Goal: Task Accomplishment & Management: Use online tool/utility

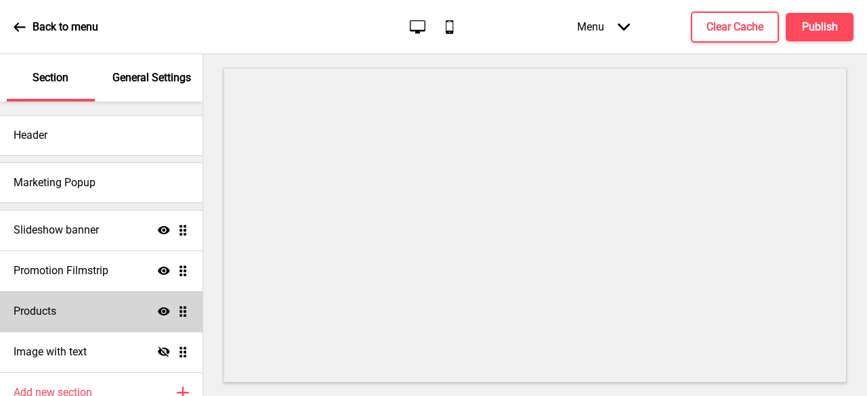
scroll to position [64, 0]
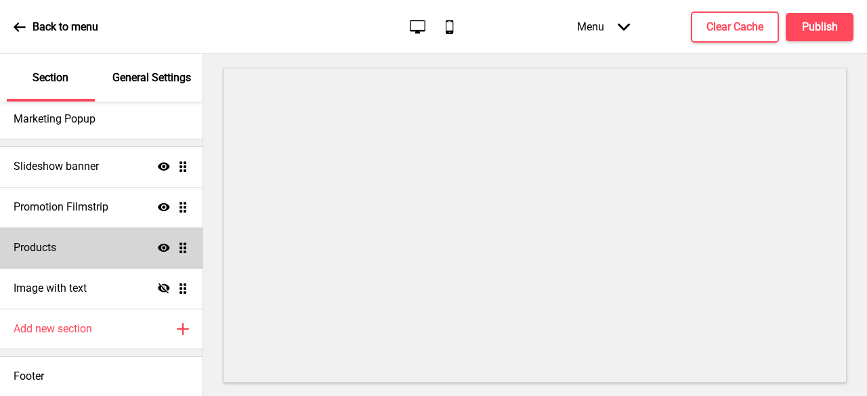
click at [62, 251] on div "Products Show Drag" at bounding box center [101, 248] width 203 height 41
select select "list"
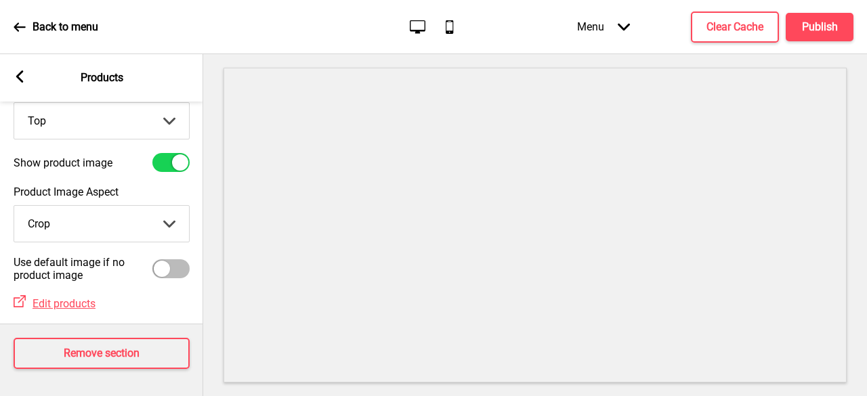
scroll to position [0, 0]
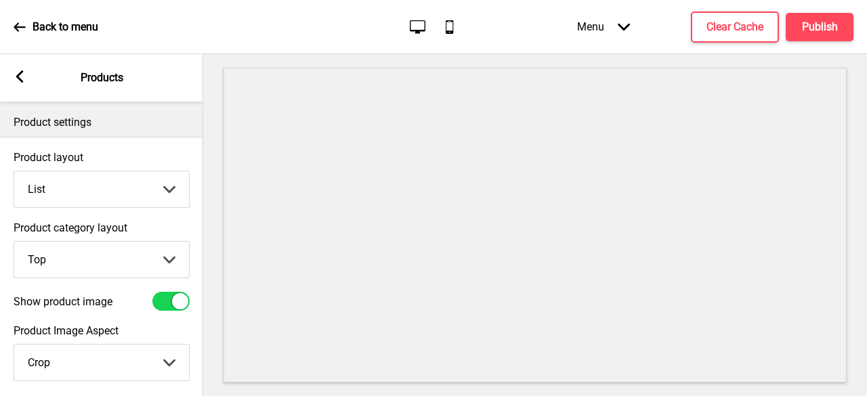
click at [24, 81] on rect at bounding box center [20, 76] width 12 height 12
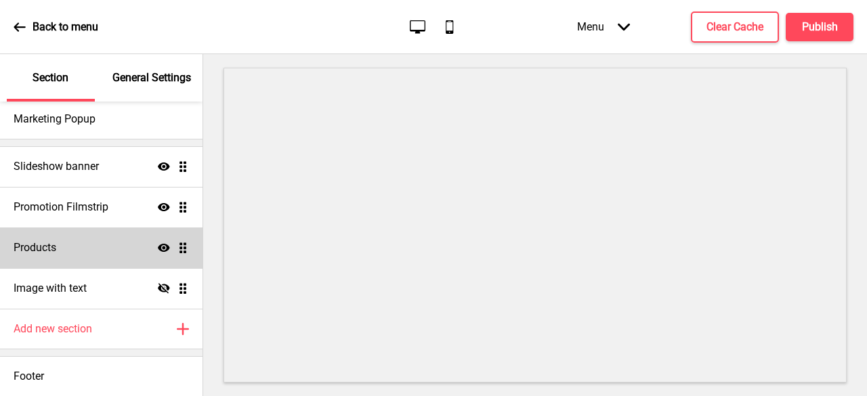
click at [98, 258] on div "Products Show Drag" at bounding box center [101, 248] width 203 height 41
select select "list"
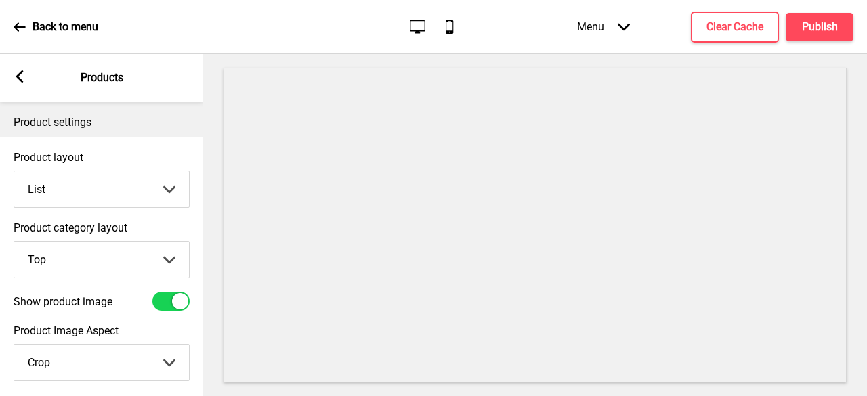
click at [30, 70] on div "Arrow left Products" at bounding box center [101, 77] width 203 height 47
click at [18, 82] on rect at bounding box center [20, 76] width 12 height 12
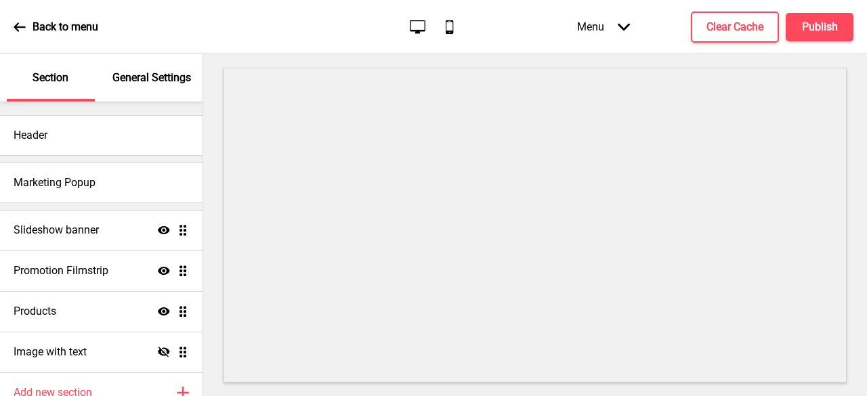
scroll to position [64, 0]
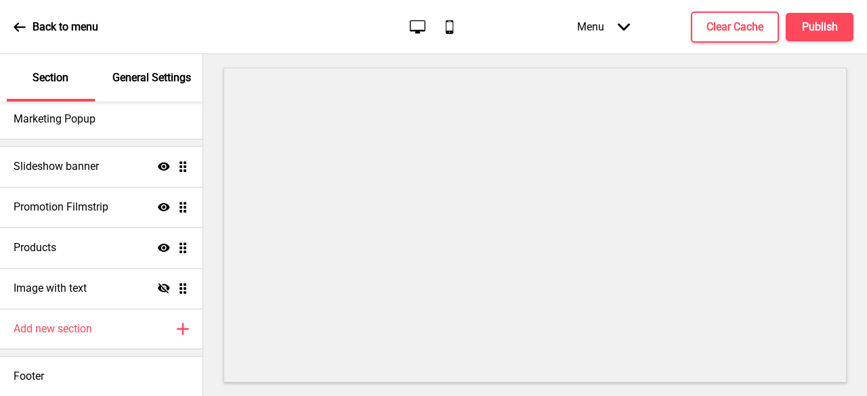
click at [20, 35] on div "Back to menu" at bounding box center [56, 27] width 85 height 37
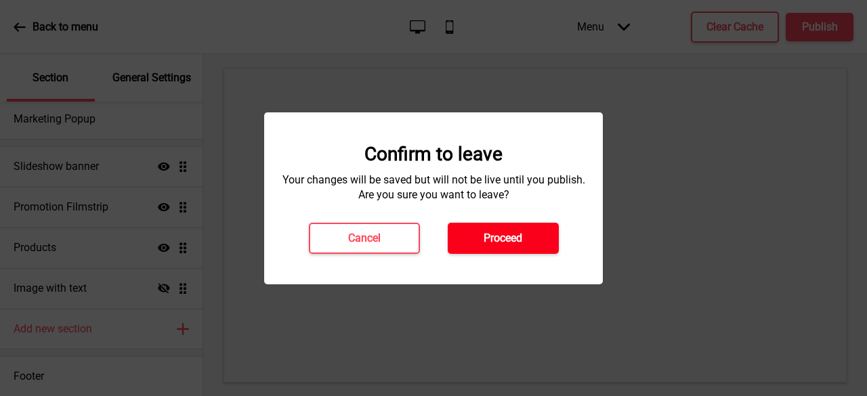
click at [500, 225] on button "Proceed" at bounding box center [503, 238] width 111 height 31
